Goal: Learn about a topic

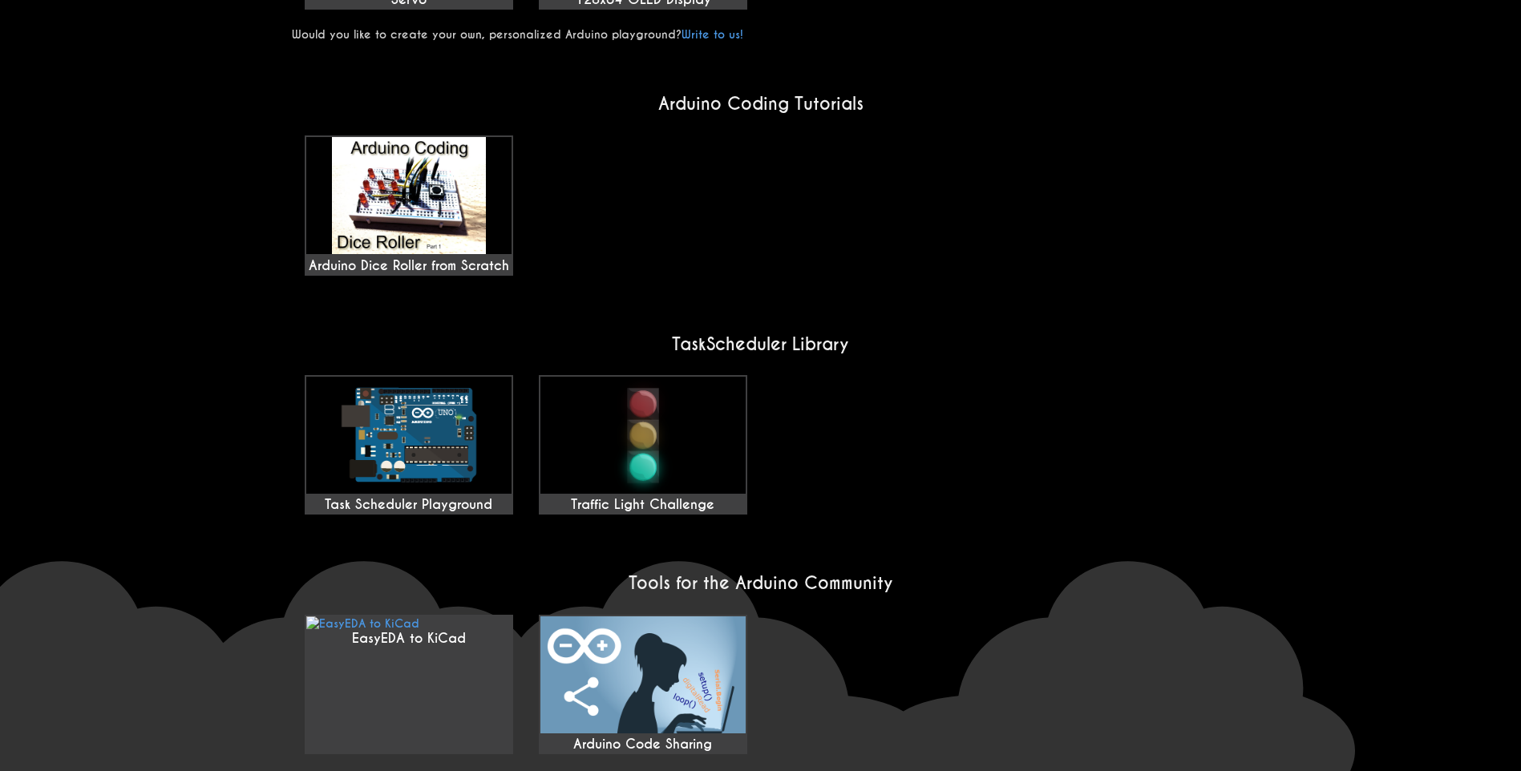
scroll to position [1168, 0]
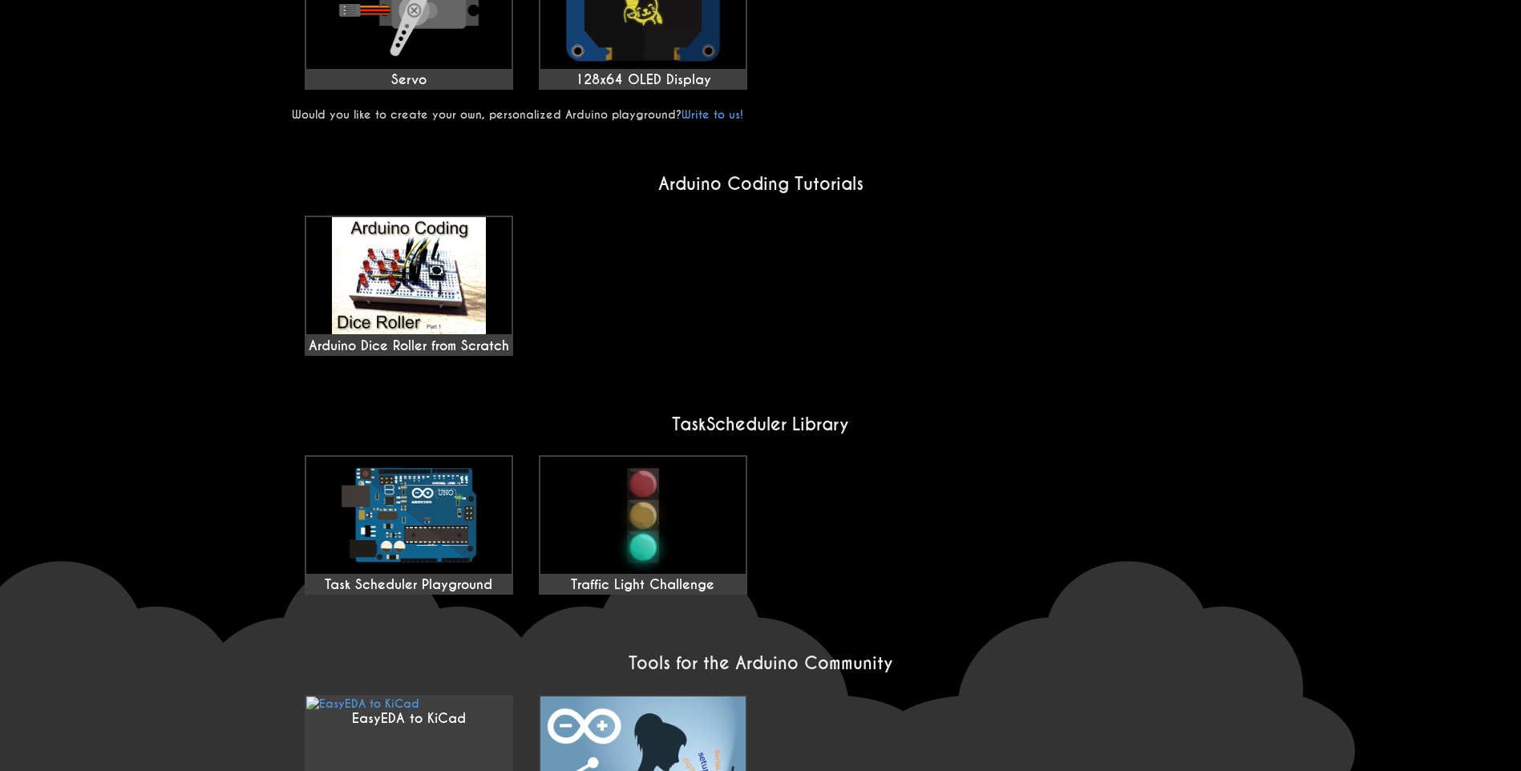
scroll to position [1122, 0]
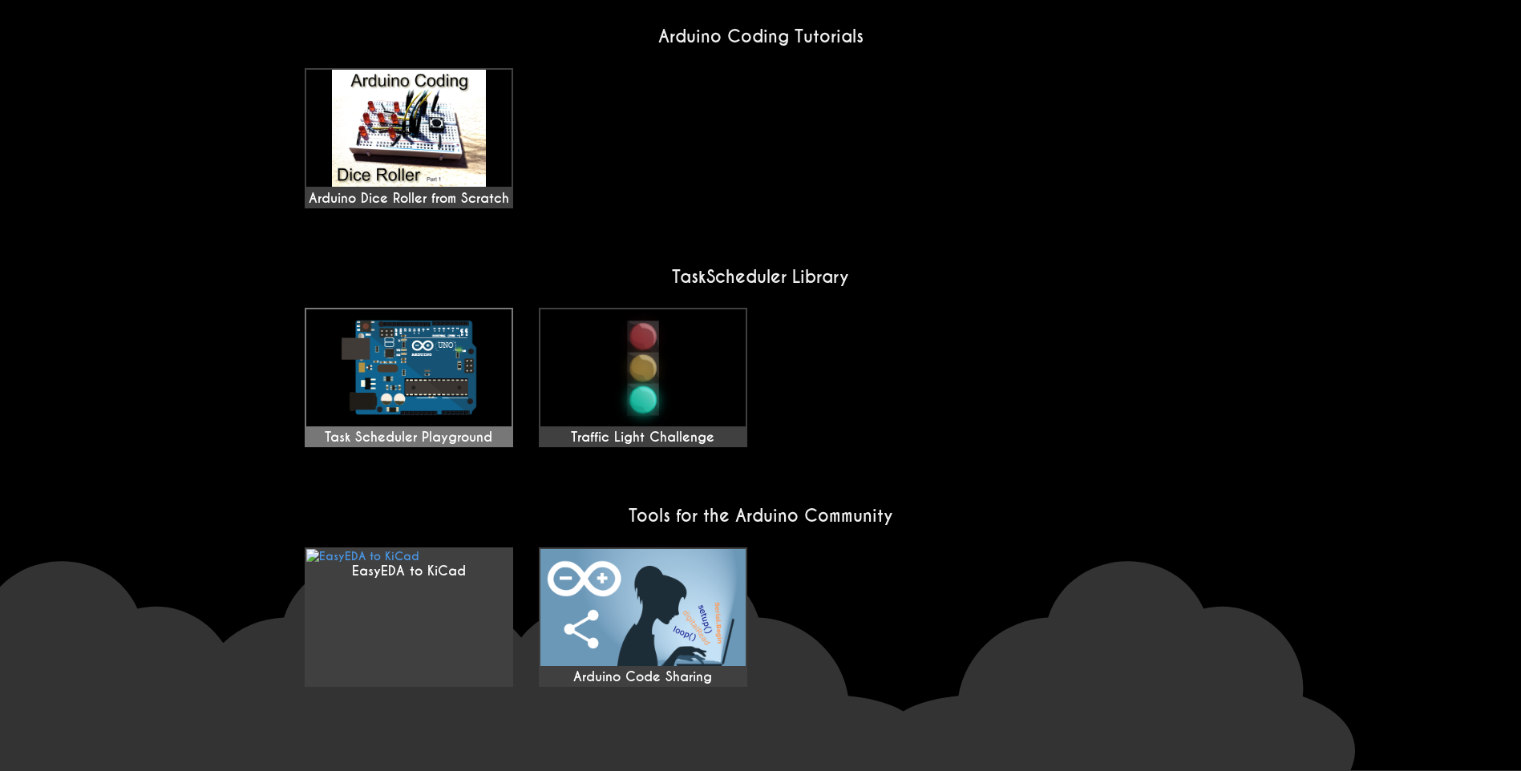
click at [411, 352] on img at bounding box center [408, 367] width 205 height 117
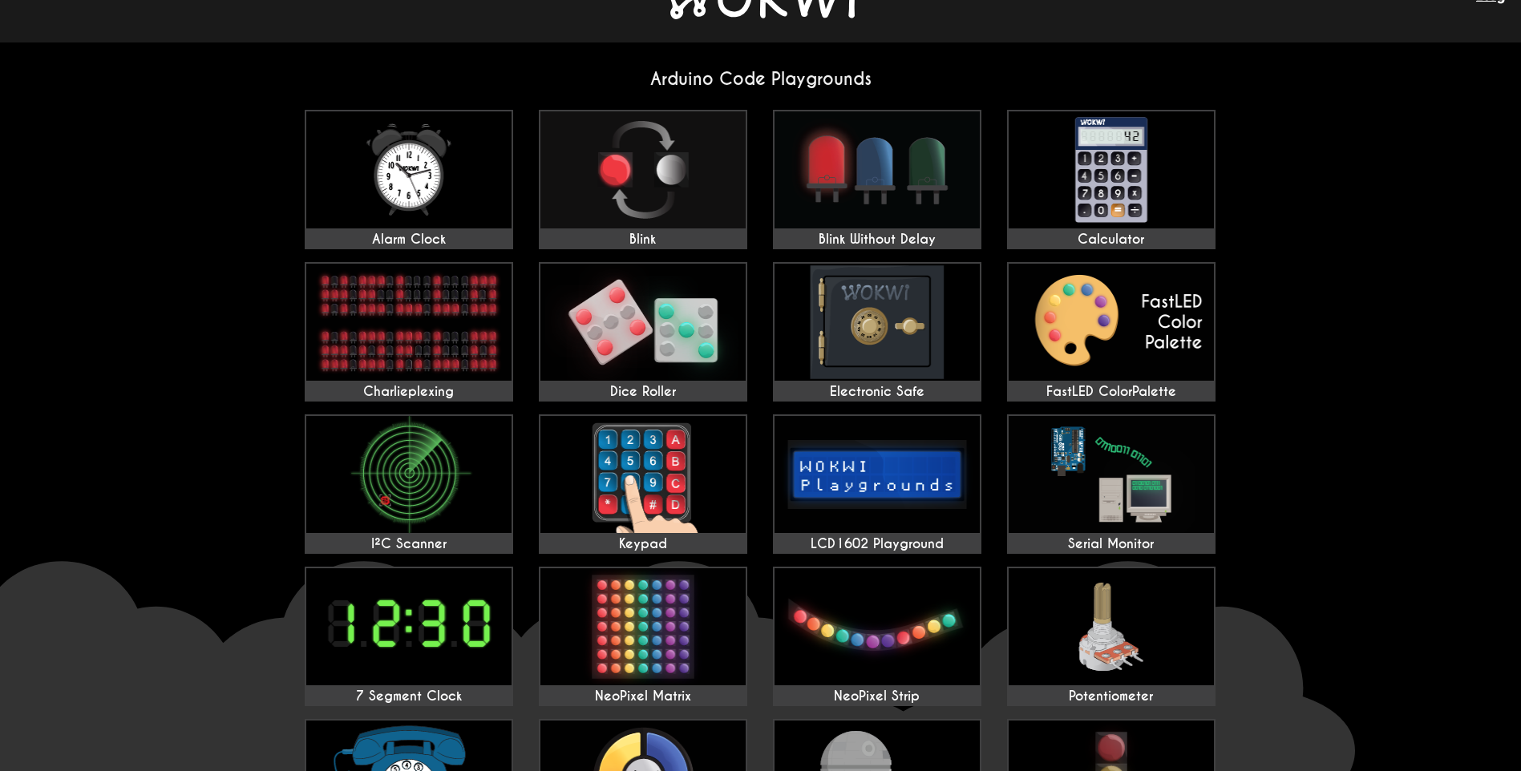
scroll to position [0, 0]
